Goal: Task Accomplishment & Management: Complete application form

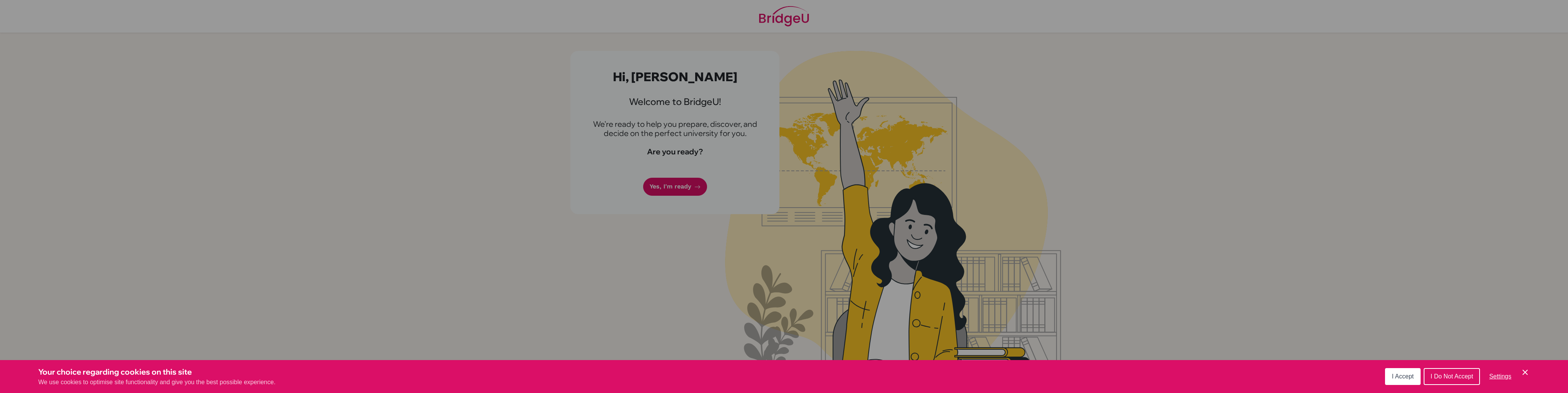
click at [424, 134] on div "Cookie Preferences" at bounding box center [784, 196] width 1568 height 393
click at [1388, 373] on button "I Accept" at bounding box center [1402, 376] width 35 height 17
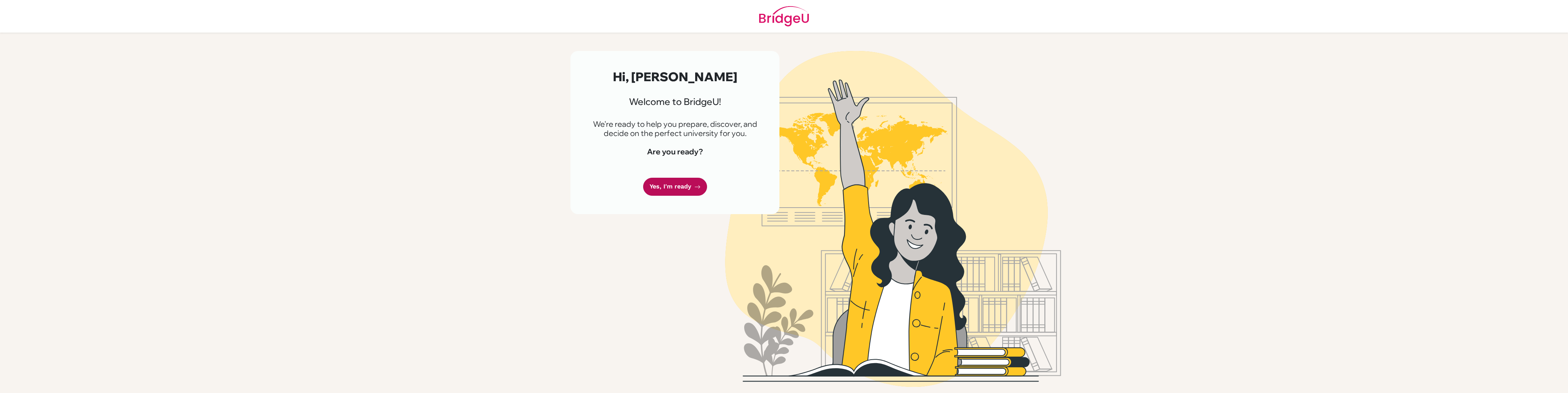
click at [669, 182] on link "Yes, I'm ready" at bounding box center [675, 186] width 64 height 18
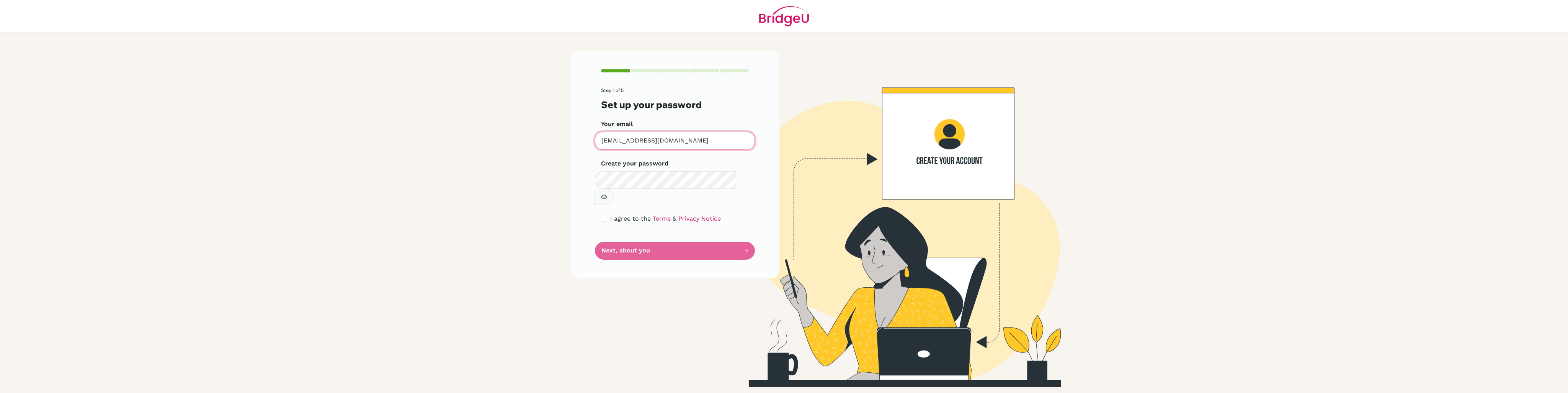
drag, startPoint x: 682, startPoint y: 145, endPoint x: 534, endPoint y: 140, distance: 148.1
click at [534, 140] on main "Step 1 of 5 Set up your password Your email [EMAIL_ADDRESS][DOMAIN_NAME] Invali…" at bounding box center [784, 196] width 1568 height 393
click at [602, 216] on input "checkbox" at bounding box center [604, 219] width 6 height 6
checkbox input "true"
click at [616, 242] on button "Next, about you" at bounding box center [674, 250] width 160 height 18
